Goal: Task Accomplishment & Management: Manage account settings

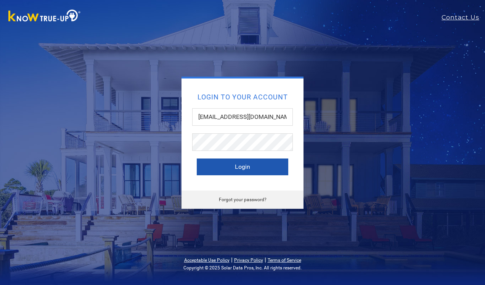
click at [250, 169] on button "Login" at bounding box center [242, 166] width 91 height 17
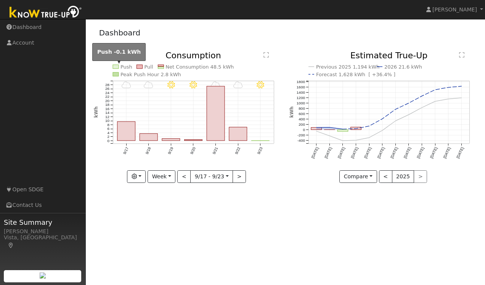
click at [118, 67] on rect at bounding box center [116, 67] width 6 height 4
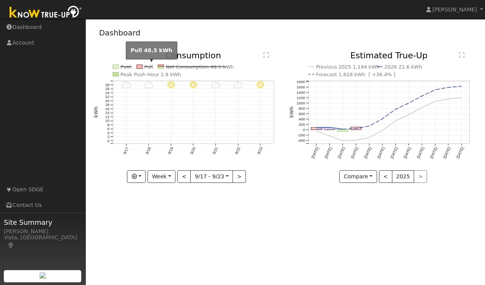
click at [146, 65] on text "Pull" at bounding box center [148, 67] width 9 height 6
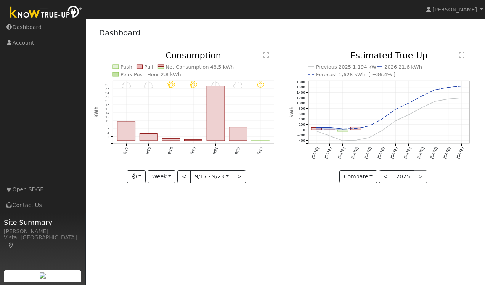
click at [187, 65] on text "Net Consumption 48.5 kWh" at bounding box center [199, 67] width 68 height 6
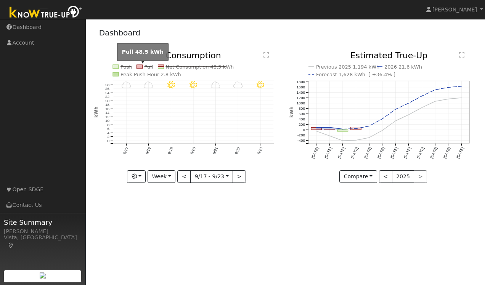
click at [138, 66] on rect at bounding box center [139, 67] width 6 height 4
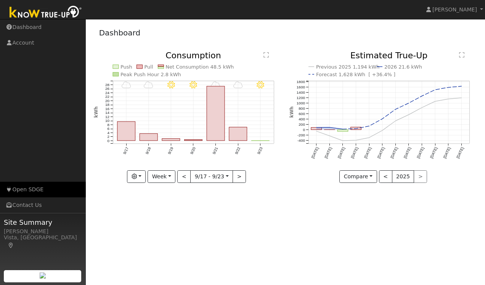
click at [37, 188] on link "Open SDGE" at bounding box center [43, 190] width 86 height 16
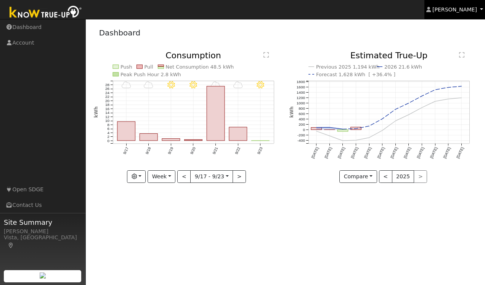
click at [465, 11] on span "Cathrin Eckle" at bounding box center [454, 9] width 45 height 6
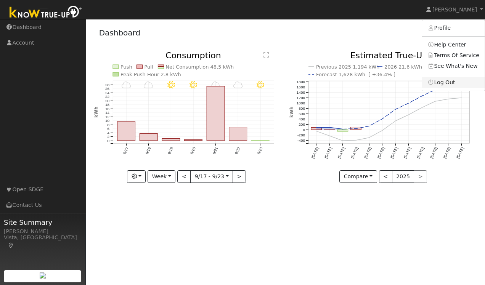
click at [448, 84] on link "Log Out" at bounding box center [453, 82] width 62 height 11
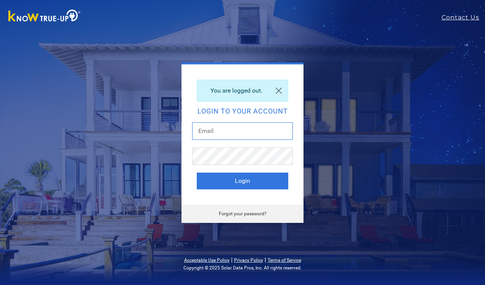
type input "[EMAIL_ADDRESS][DOMAIN_NAME]"
